Goal: Task Accomplishment & Management: Manage account settings

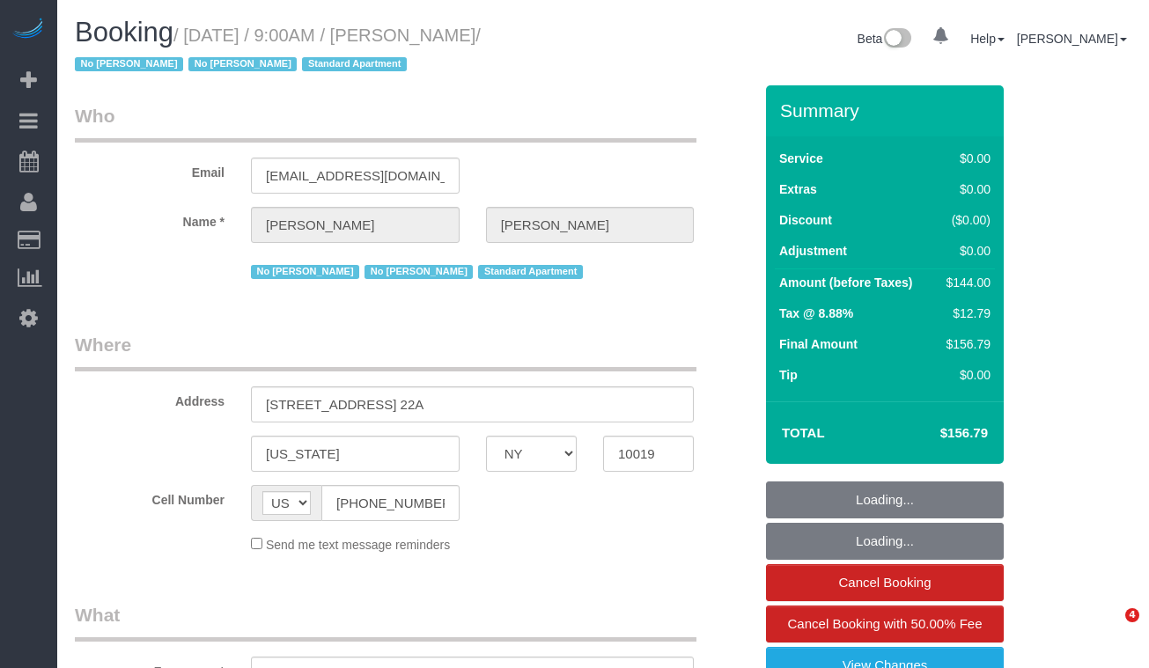
select select "NY"
select select "string:stripe-pm_1MiOhd4VGloSiKo7u6aFK8UC"
select select "1"
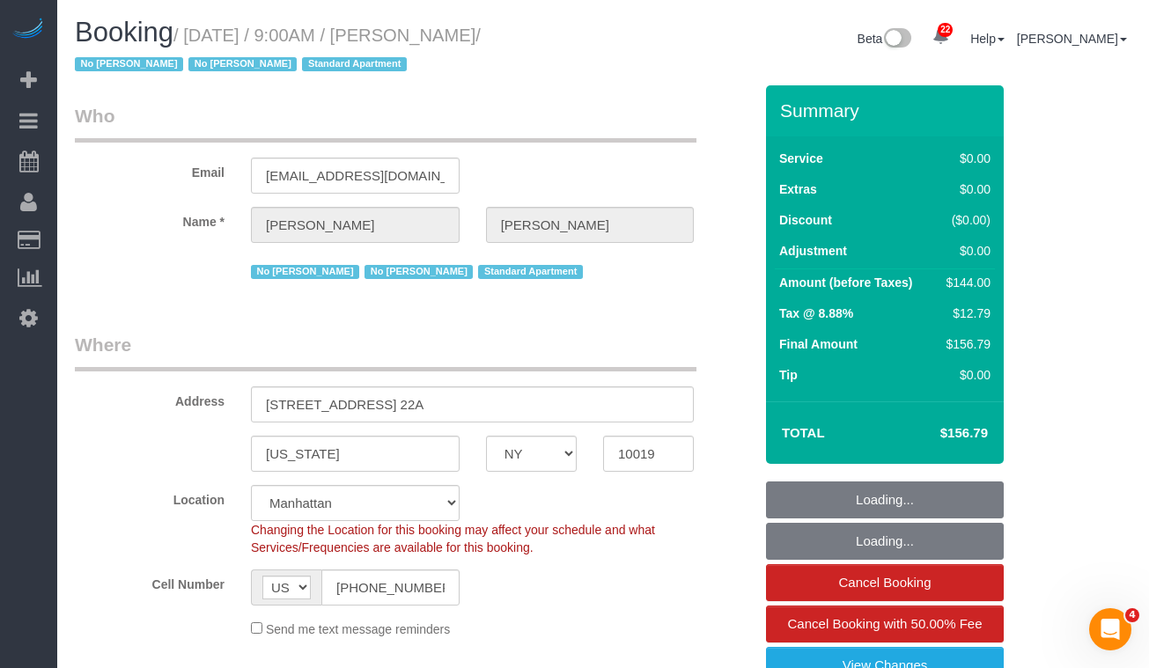
select select "object:927"
select select "spot1"
select select "number:89"
select select "number:90"
select select "number:15"
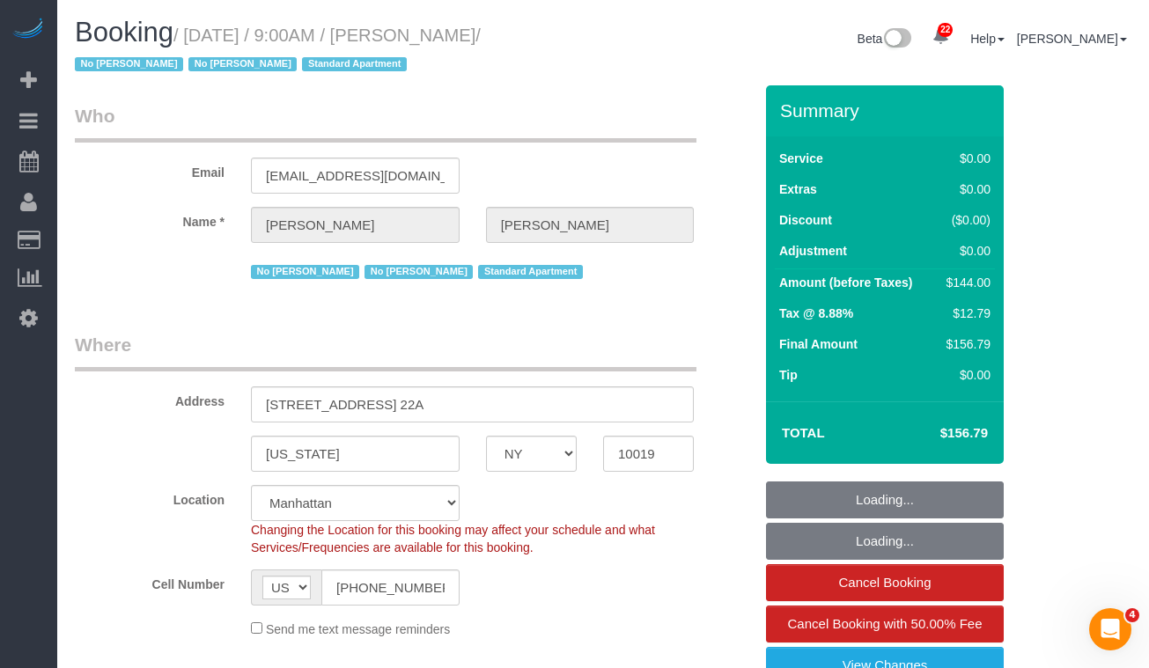
select select "number:5"
select select "1"
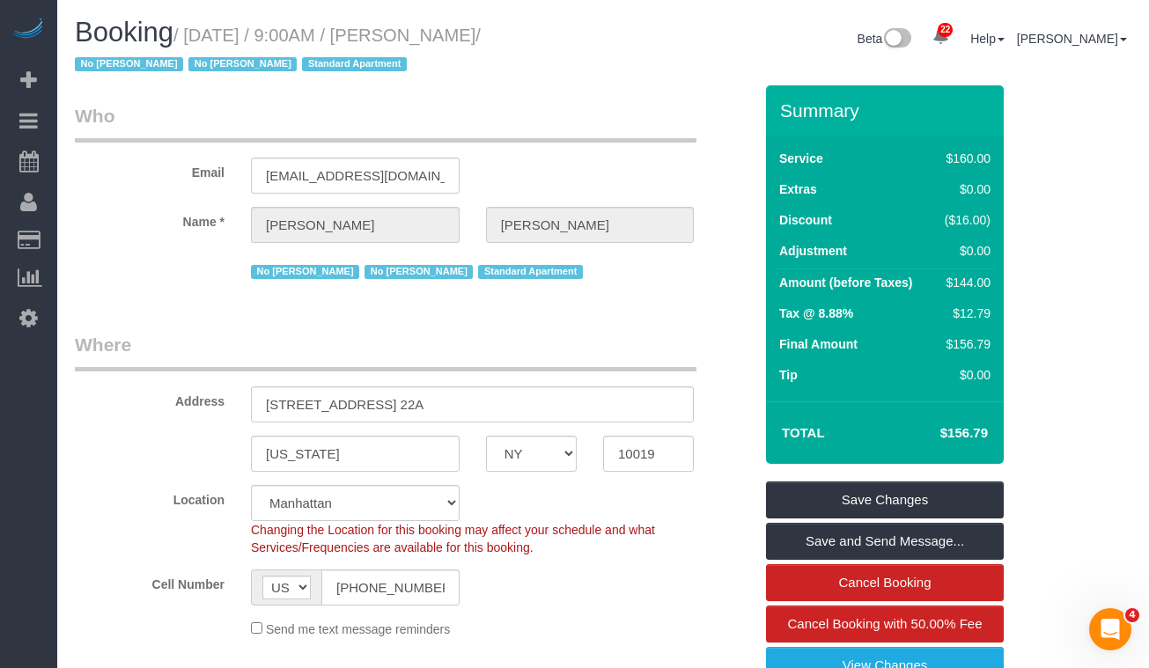
copy small "[DATE] / 9:00AM / [PERSON_NAME]"
drag, startPoint x: 551, startPoint y: 33, endPoint x: 198, endPoint y: 47, distance: 353.3
click at [198, 47] on h1 "Booking / [DATE] / 9:00AM / [PERSON_NAME] / No [PERSON_NAME] No [PERSON_NAME] S…" at bounding box center [332, 48] width 515 height 60
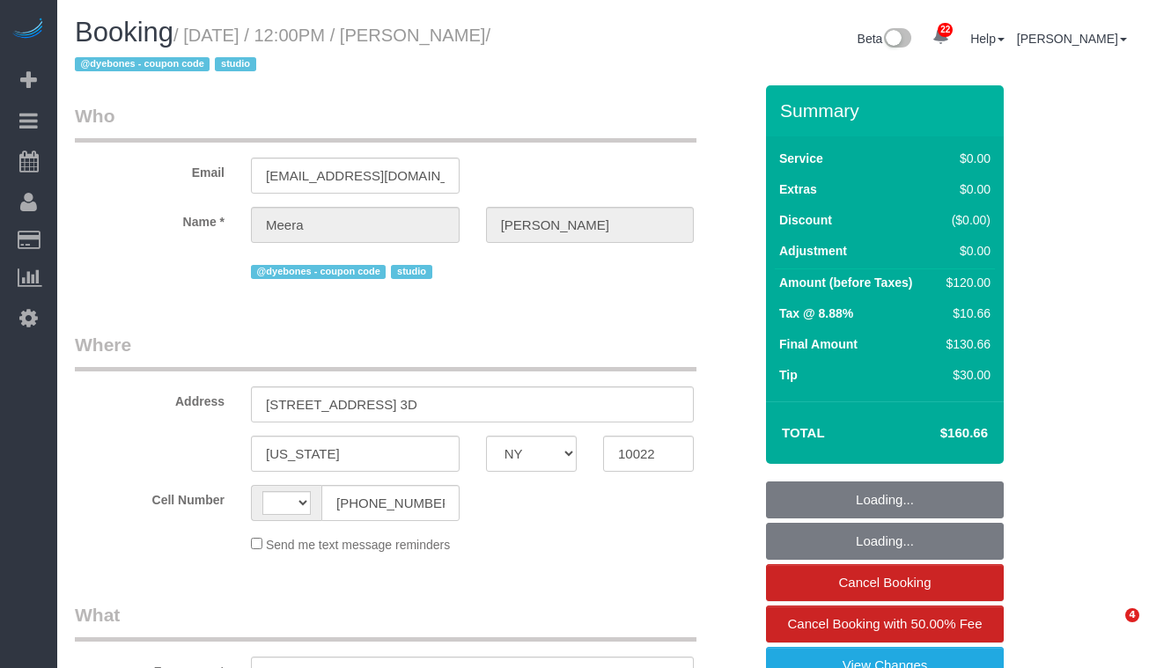
select select "NY"
select select "object:567"
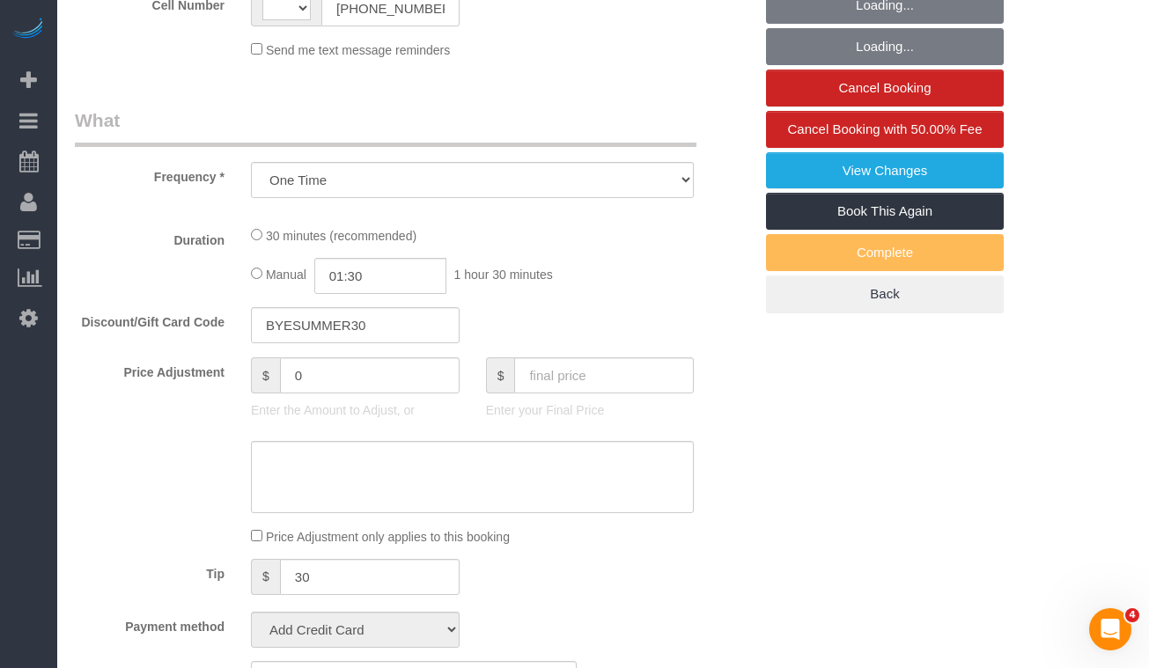
select select "string:US"
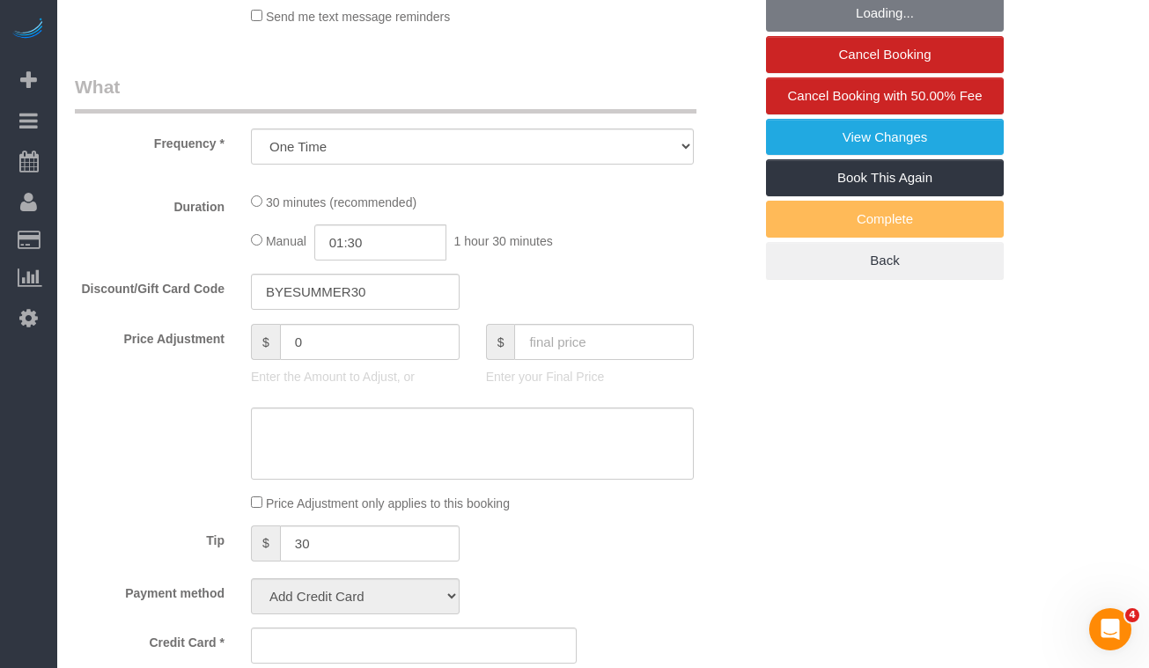
select select "string:stripe-pm_1RnOvs4VGloSiKo7fVbCzDxd"
select select "spot1"
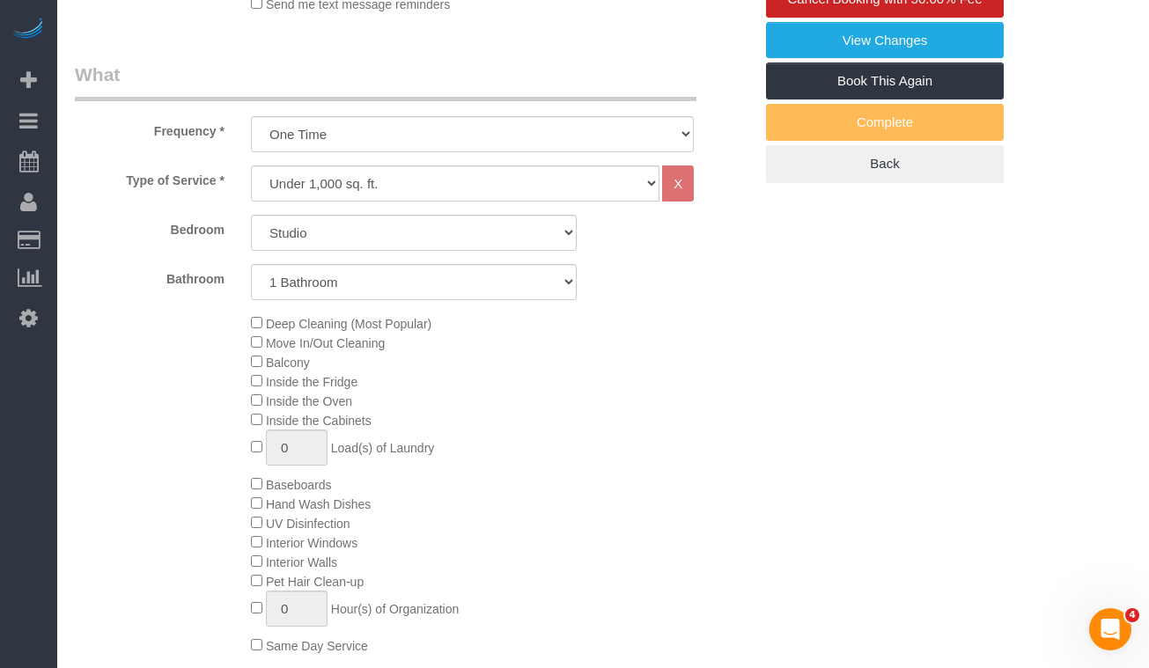
select select "number:58"
select select "number:75"
select select "number:15"
select select "number:5"
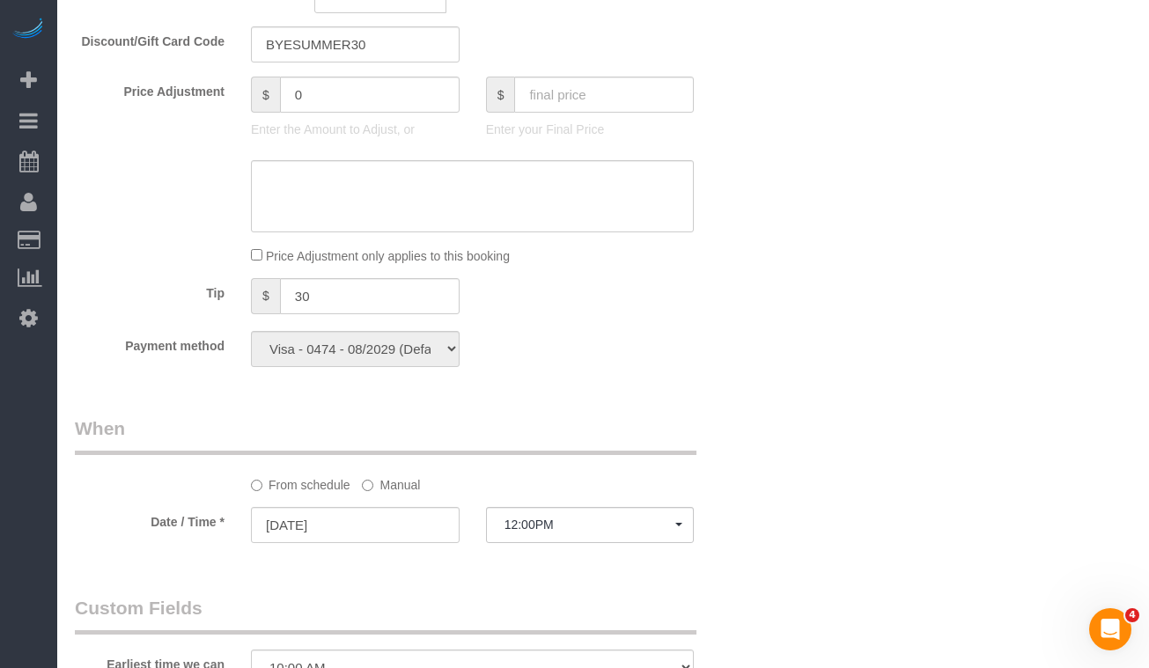
select select "spot43"
select select "object:1526"
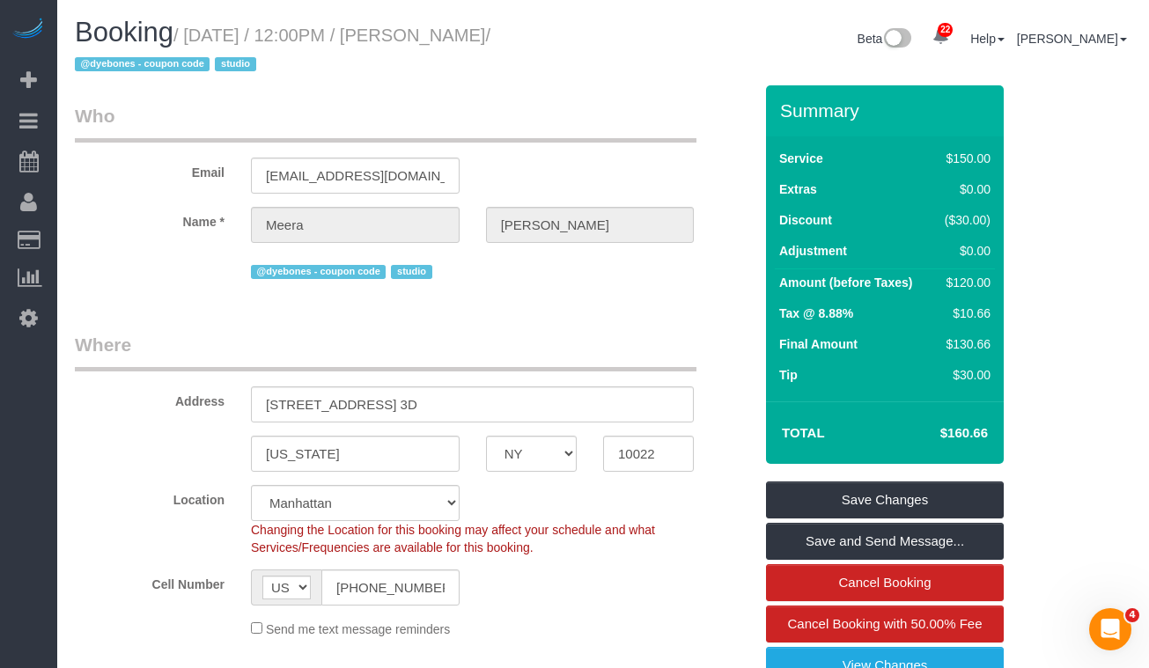
drag, startPoint x: 572, startPoint y: 33, endPoint x: 293, endPoint y: 57, distance: 280.1
click at [192, 36] on small "/ September 19, 2025 / 12:00PM / Meera Kumar / @dyebones - coupon code studio" at bounding box center [283, 50] width 416 height 49
copy small "September 19, 2025 / 12:00PM / Meera Kumar /"
click at [387, 180] on input "meera@kumar.us" at bounding box center [355, 176] width 209 height 36
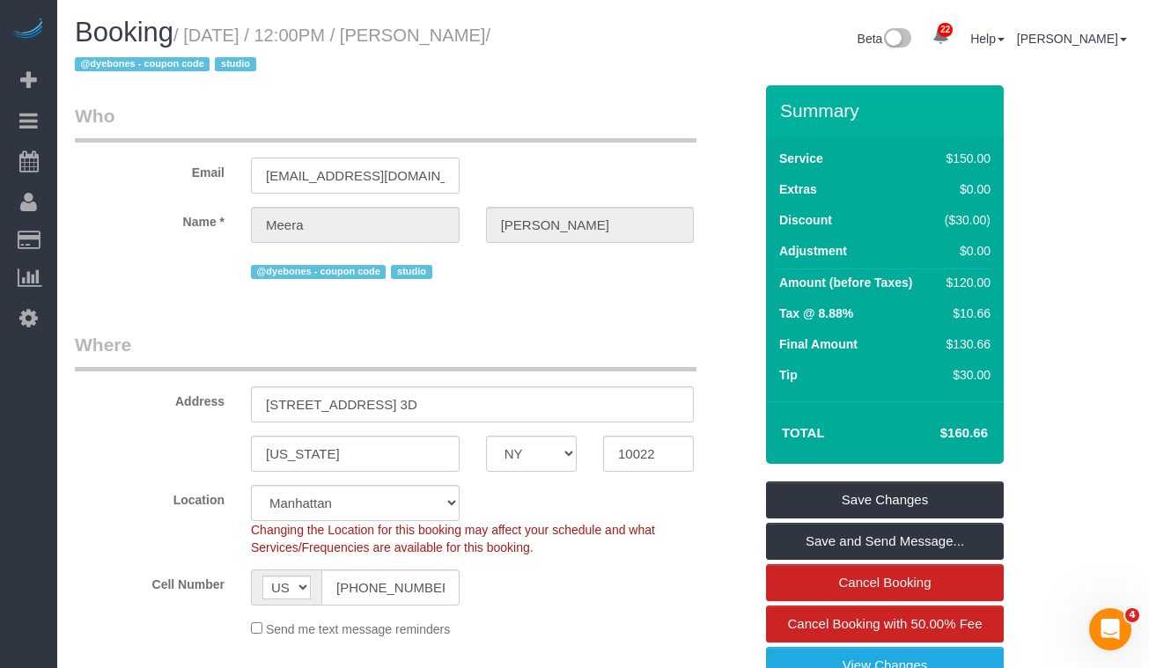
click at [387, 180] on input "meera@kumar.us" at bounding box center [355, 176] width 209 height 36
